Goal: Information Seeking & Learning: Learn about a topic

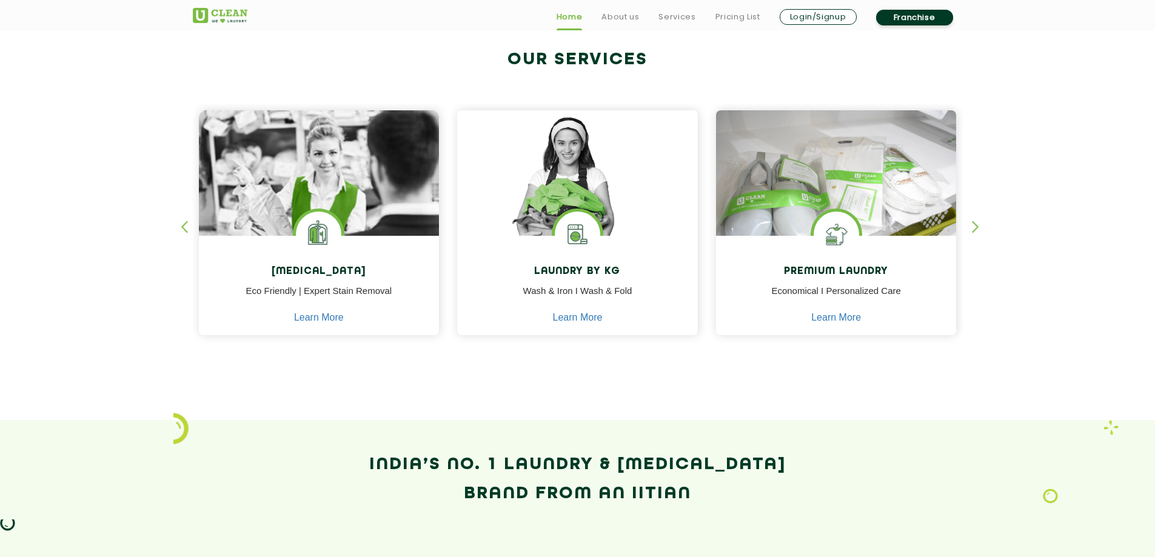
scroll to position [485, 0]
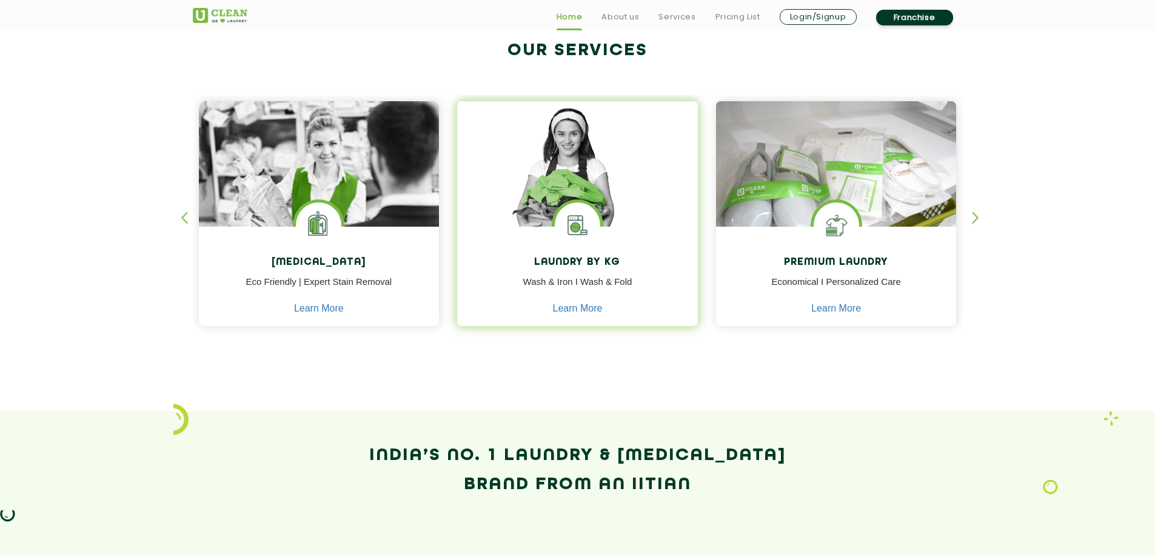
click at [589, 163] on img at bounding box center [577, 181] width 241 height 160
click at [596, 155] on img at bounding box center [577, 181] width 241 height 160
click at [596, 159] on img at bounding box center [577, 181] width 241 height 160
click at [581, 307] on link "Learn More" at bounding box center [578, 308] width 50 height 11
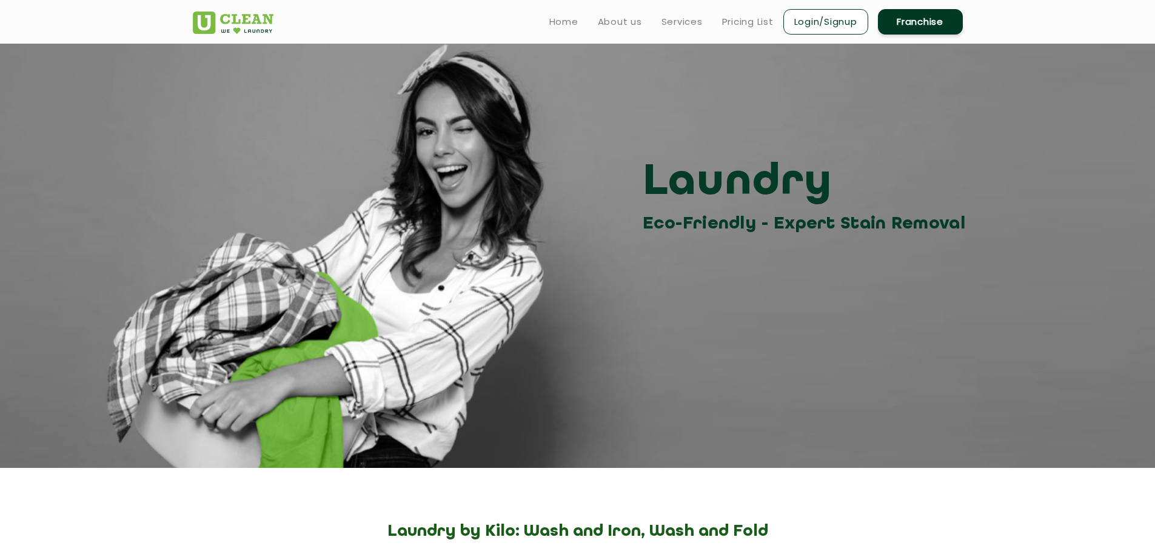
click at [603, 347] on section "Laundry Eco-Friendly - Expert Stain Removal" at bounding box center [577, 256] width 1155 height 424
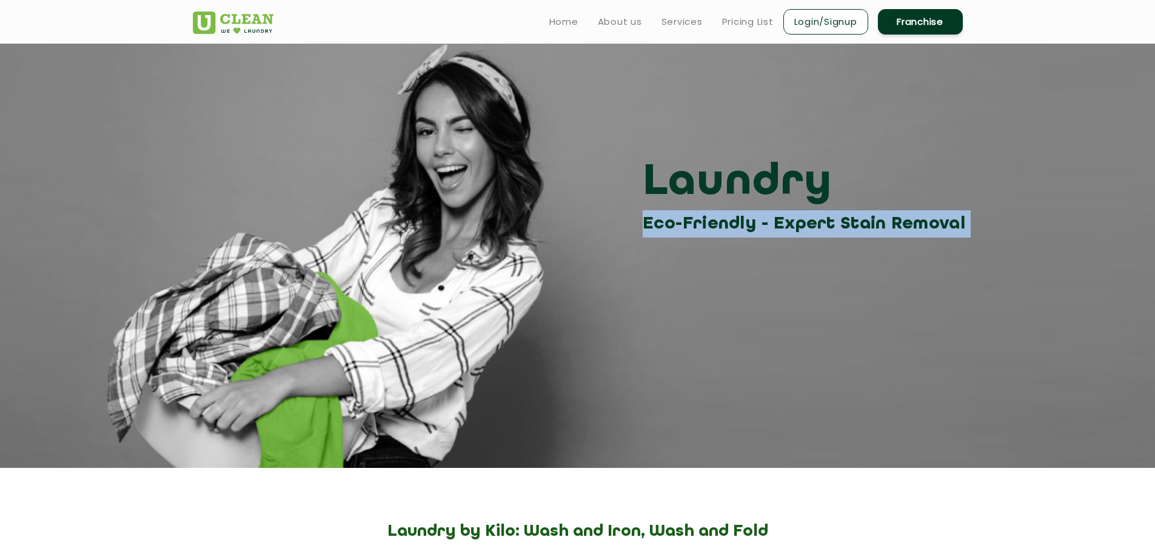
click at [603, 347] on section "Laundry Eco-Friendly - Expert Stain Removal" at bounding box center [577, 256] width 1155 height 424
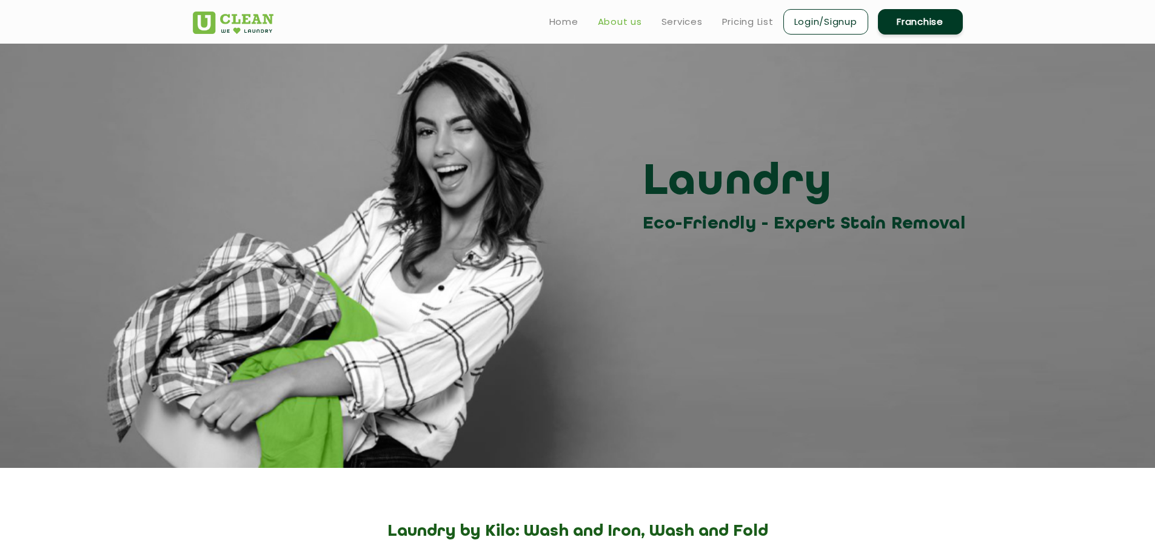
click at [615, 20] on link "About us" at bounding box center [620, 22] width 44 height 15
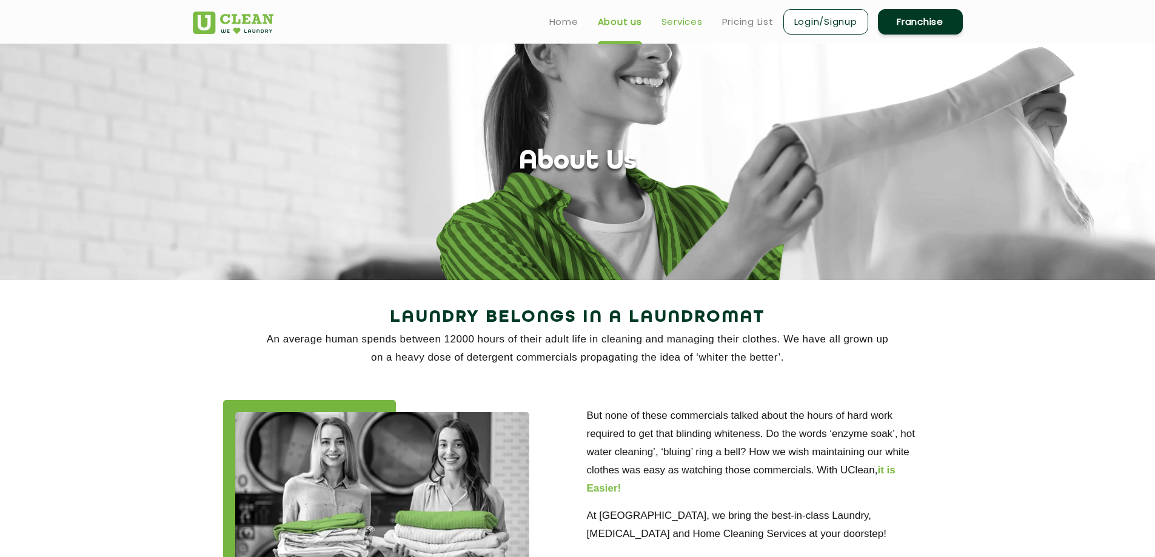
click at [687, 20] on link "Services" at bounding box center [681, 22] width 41 height 15
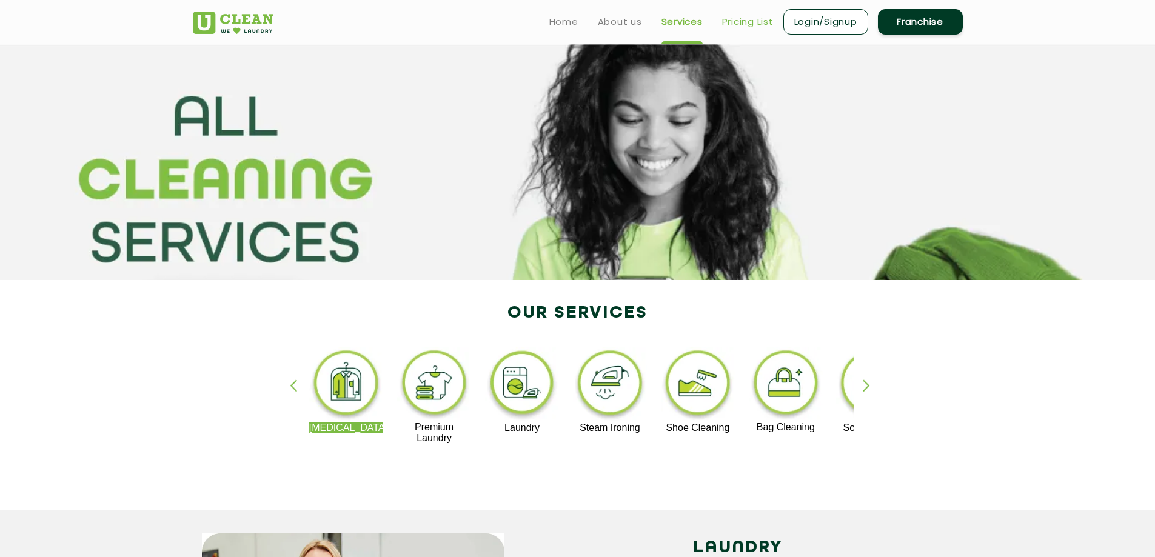
click at [738, 20] on link "Pricing List" at bounding box center [748, 22] width 52 height 15
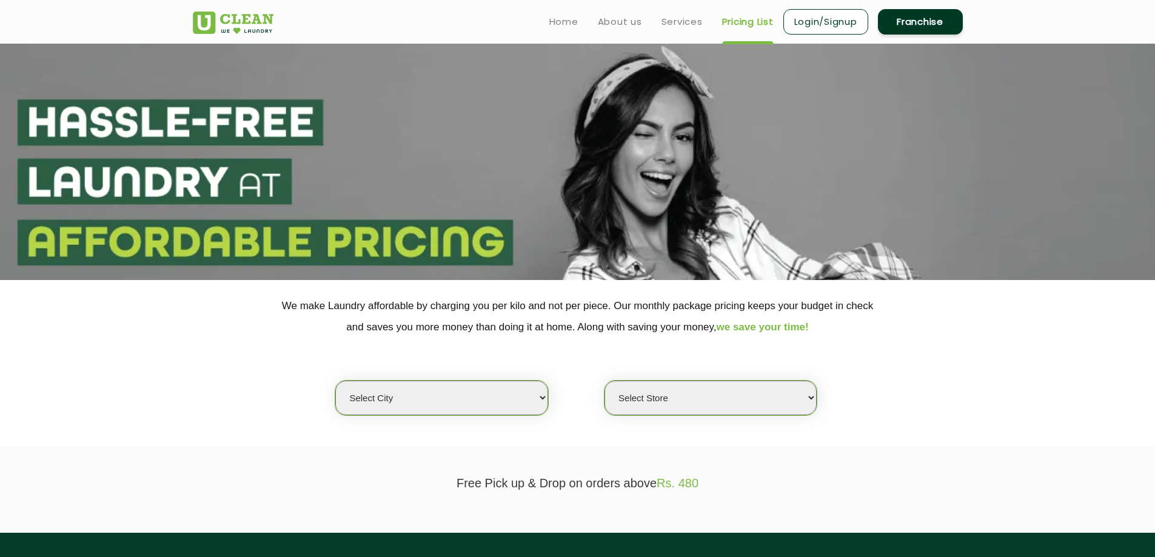
click at [446, 399] on select "Select city [GEOGRAPHIC_DATA] [GEOGRAPHIC_DATA] [GEOGRAPHIC_DATA] [GEOGRAPHIC_D…" at bounding box center [441, 398] width 212 height 35
select select "178"
click at [335, 381] on select "Select city [GEOGRAPHIC_DATA] [GEOGRAPHIC_DATA] [GEOGRAPHIC_DATA] [GEOGRAPHIC_D…" at bounding box center [441, 398] width 212 height 35
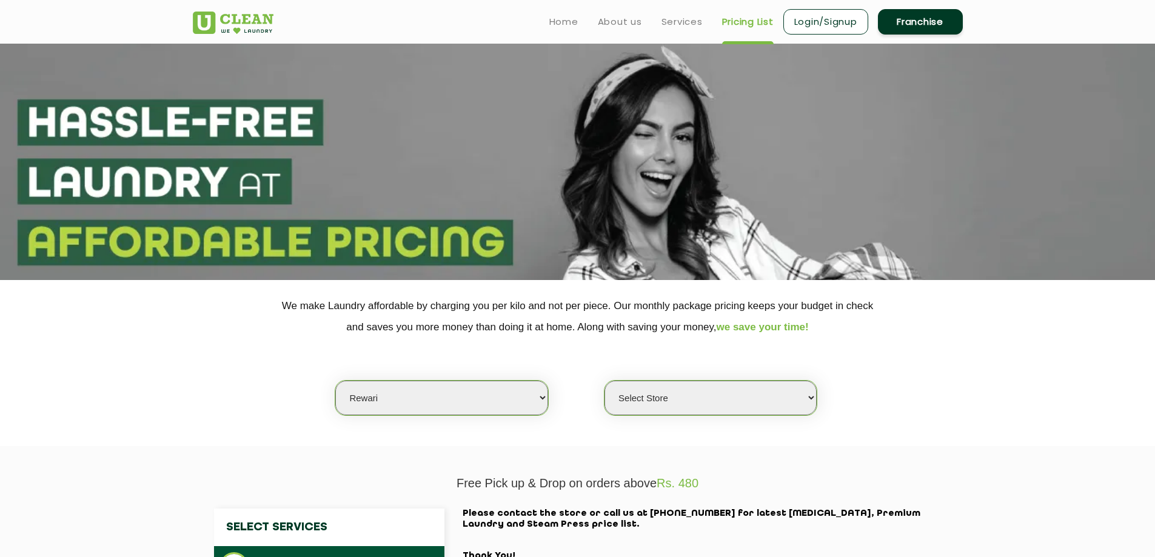
click at [721, 403] on select "Select Store UClean Rewari" at bounding box center [710, 398] width 212 height 35
select select "526"
click at [604, 381] on select "Select Store UClean Rewari" at bounding box center [710, 398] width 212 height 35
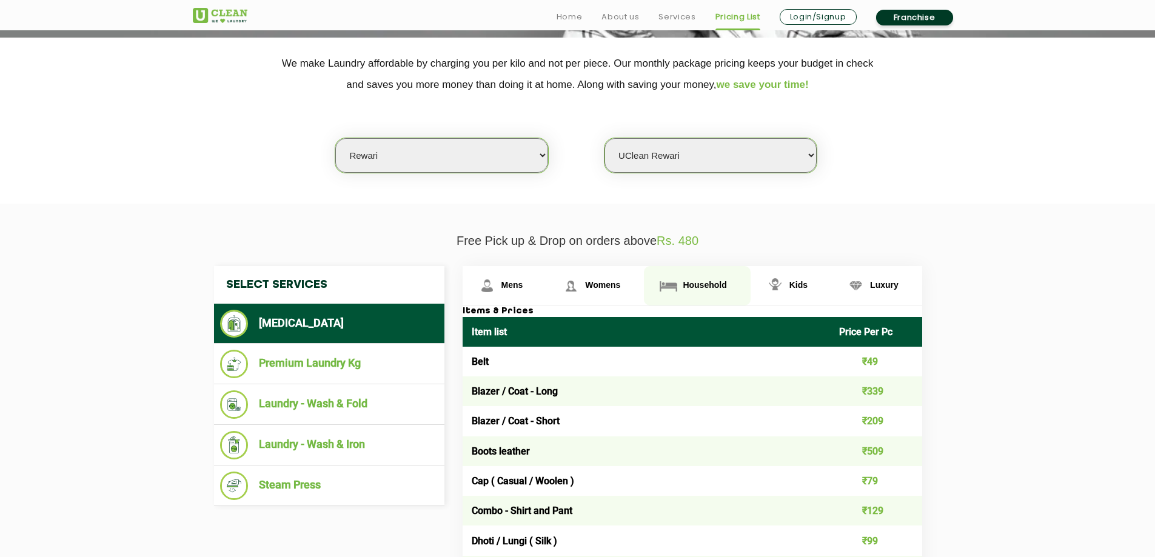
scroll to position [303, 0]
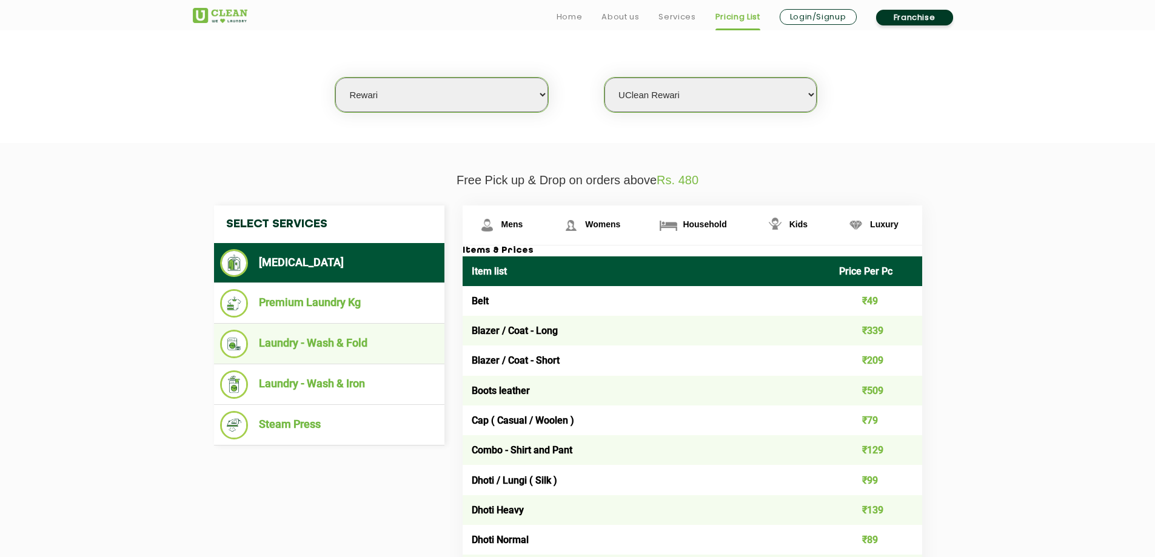
click at [315, 341] on li "Laundry - Wash & Fold" at bounding box center [329, 344] width 218 height 28
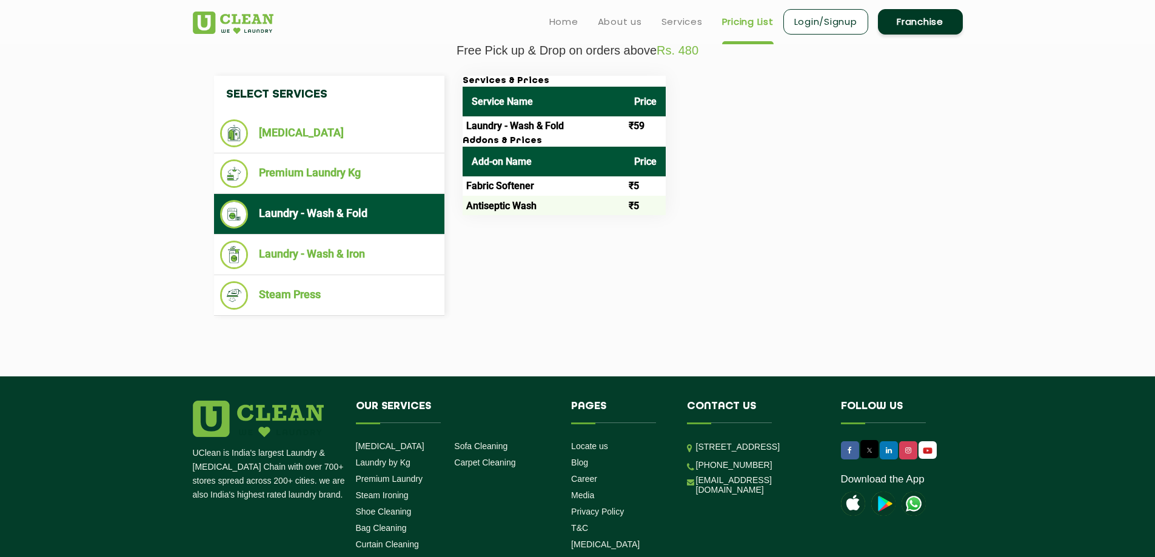
scroll to position [364, 0]
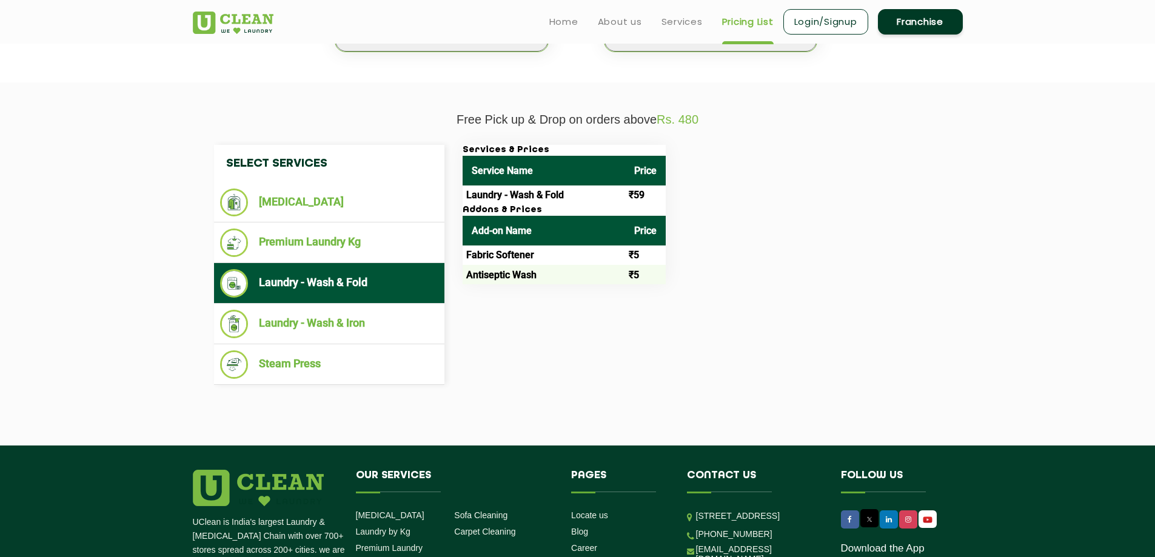
click at [635, 253] on td "₹5" at bounding box center [645, 255] width 41 height 19
click at [637, 234] on th "Price" at bounding box center [645, 231] width 41 height 30
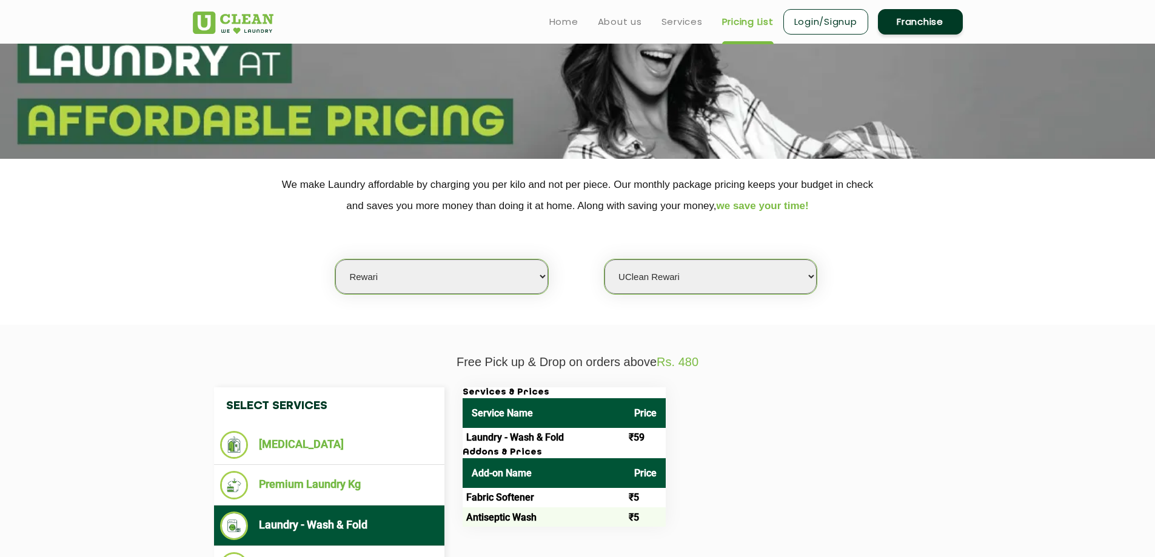
scroll to position [0, 0]
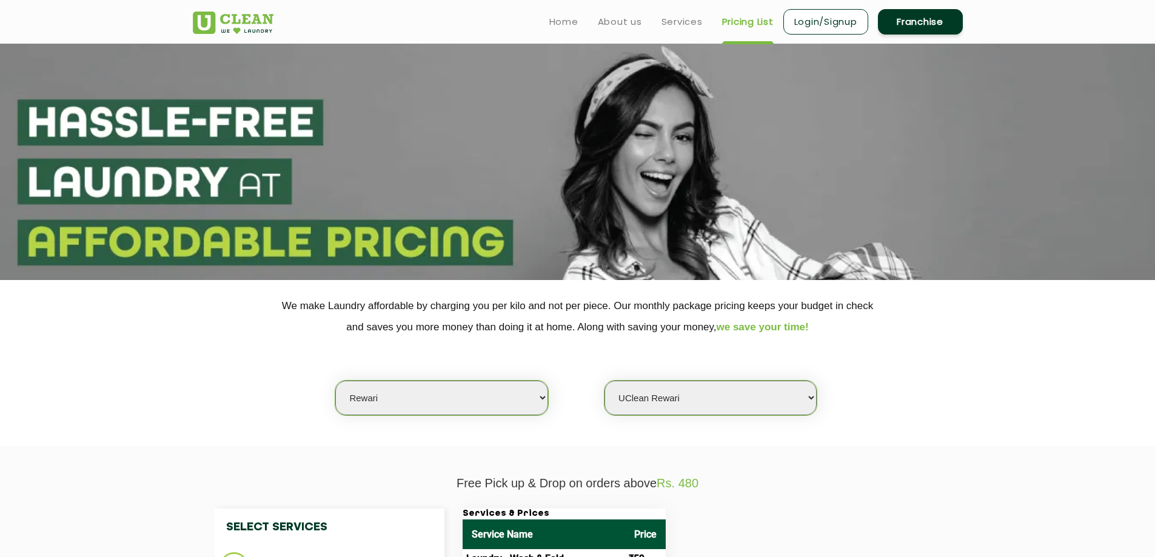
click at [563, 348] on div "Select city [GEOGRAPHIC_DATA] [GEOGRAPHIC_DATA] [GEOGRAPHIC_DATA] [GEOGRAPHIC_D…" at bounding box center [578, 377] width 788 height 78
click at [657, 159] on section at bounding box center [577, 162] width 1155 height 236
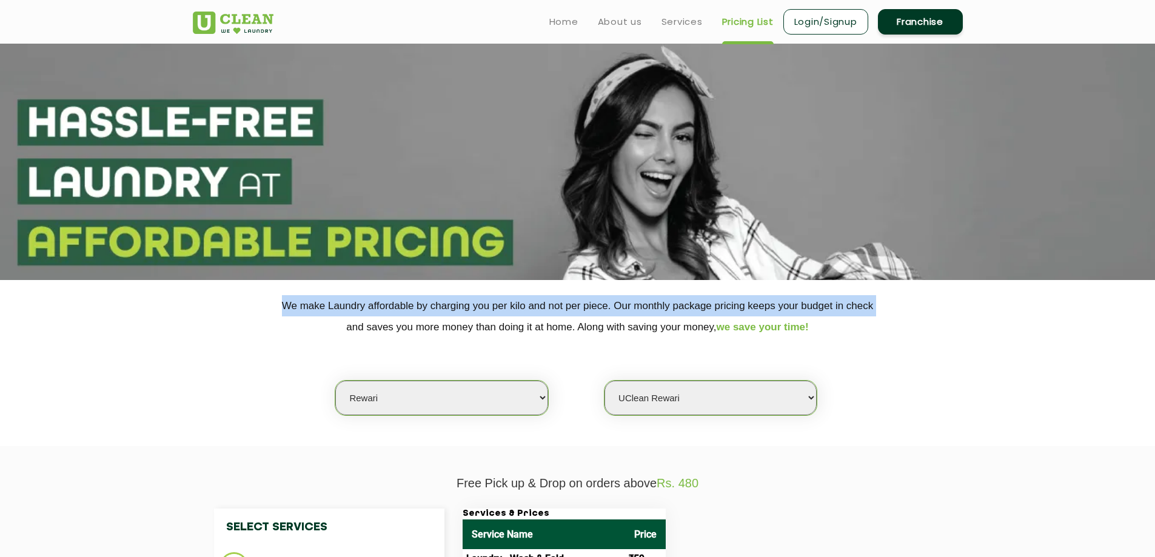
click at [657, 159] on section at bounding box center [577, 162] width 1155 height 236
click at [622, 17] on link "About us" at bounding box center [620, 22] width 44 height 15
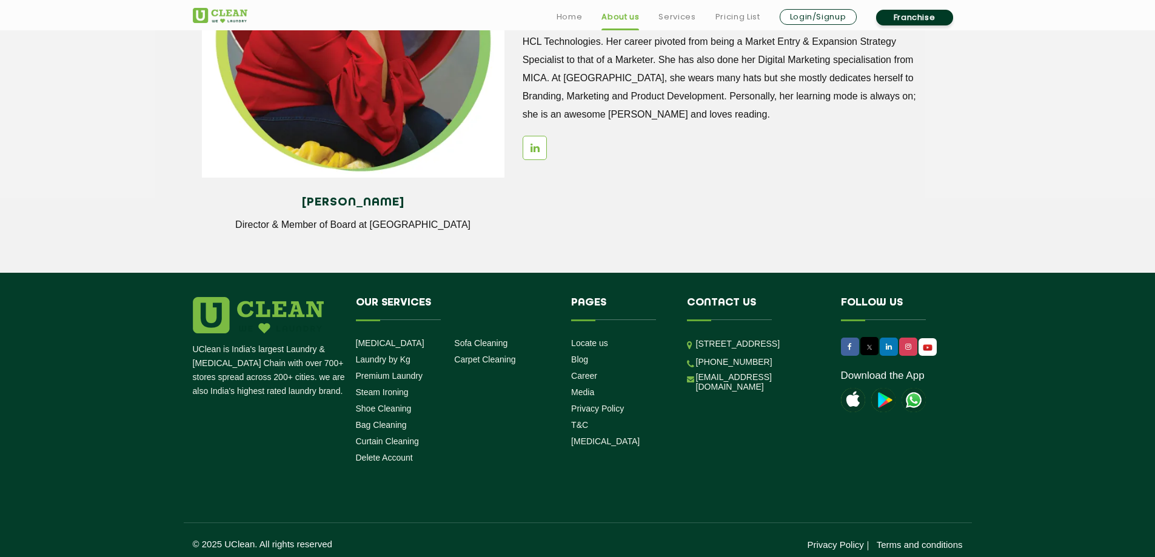
scroll to position [1656, 0]
